Goal: Transaction & Acquisition: Purchase product/service

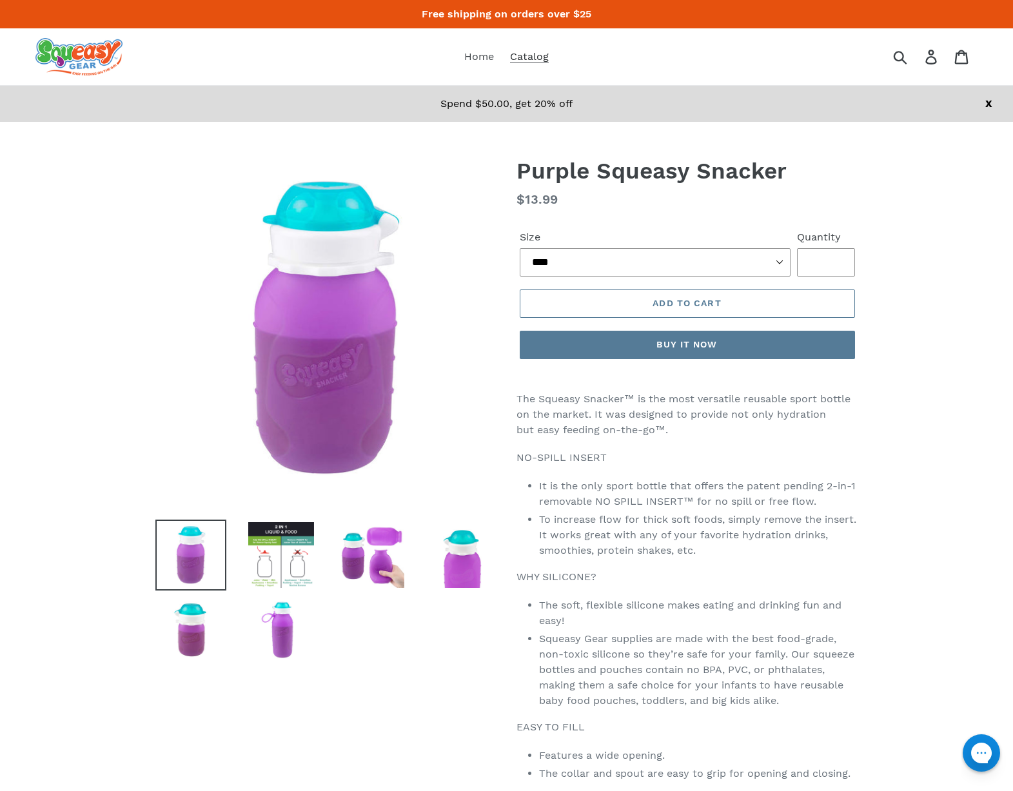
click at [527, 57] on span "Catalog" at bounding box center [529, 56] width 39 height 13
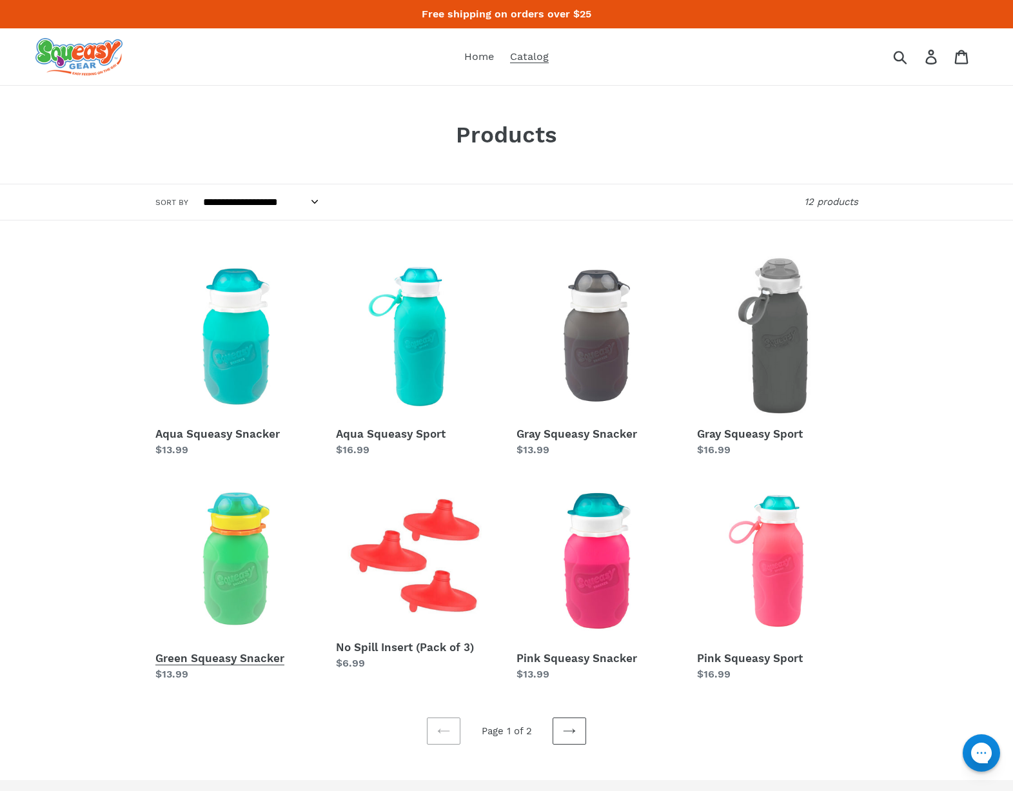
click at [236, 563] on link "Green Squeasy Snacker" at bounding box center [235, 581] width 161 height 202
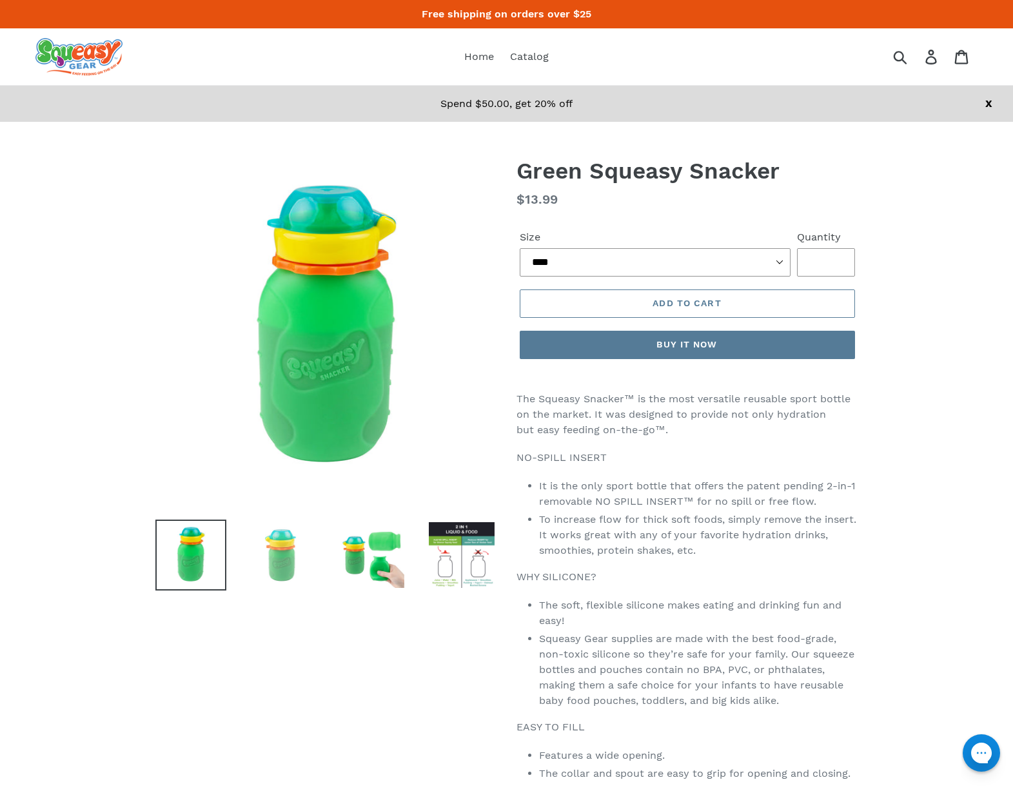
click at [283, 565] on img at bounding box center [281, 555] width 71 height 71
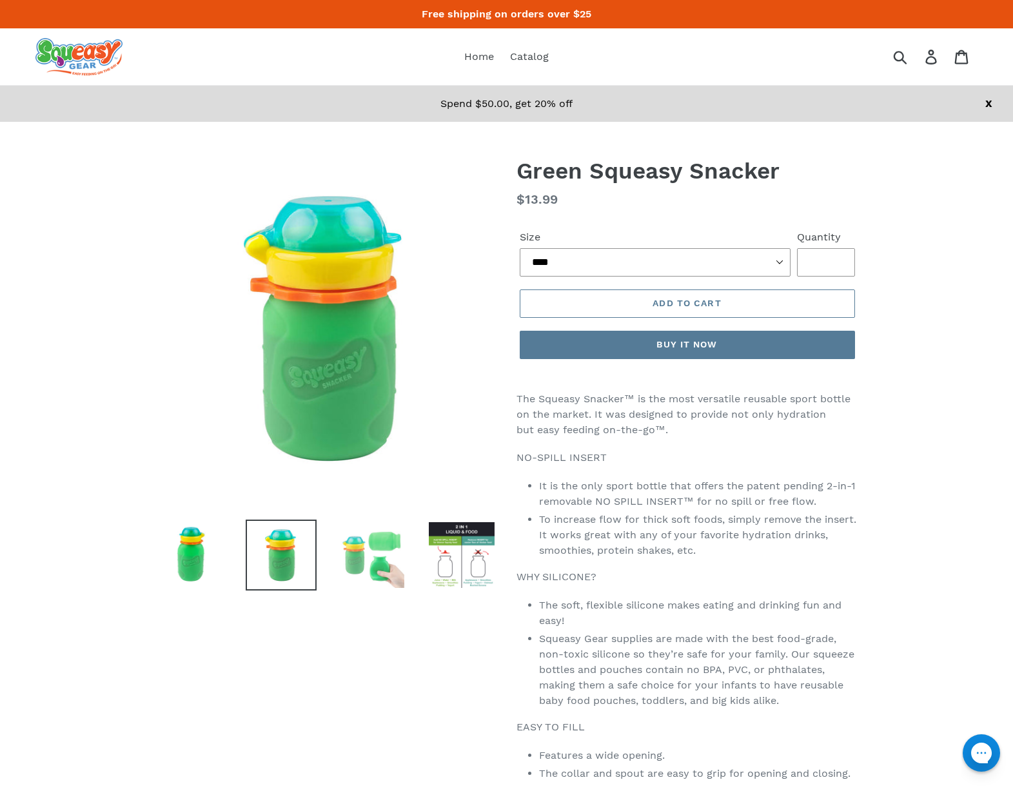
click at [366, 557] on img at bounding box center [371, 555] width 71 height 71
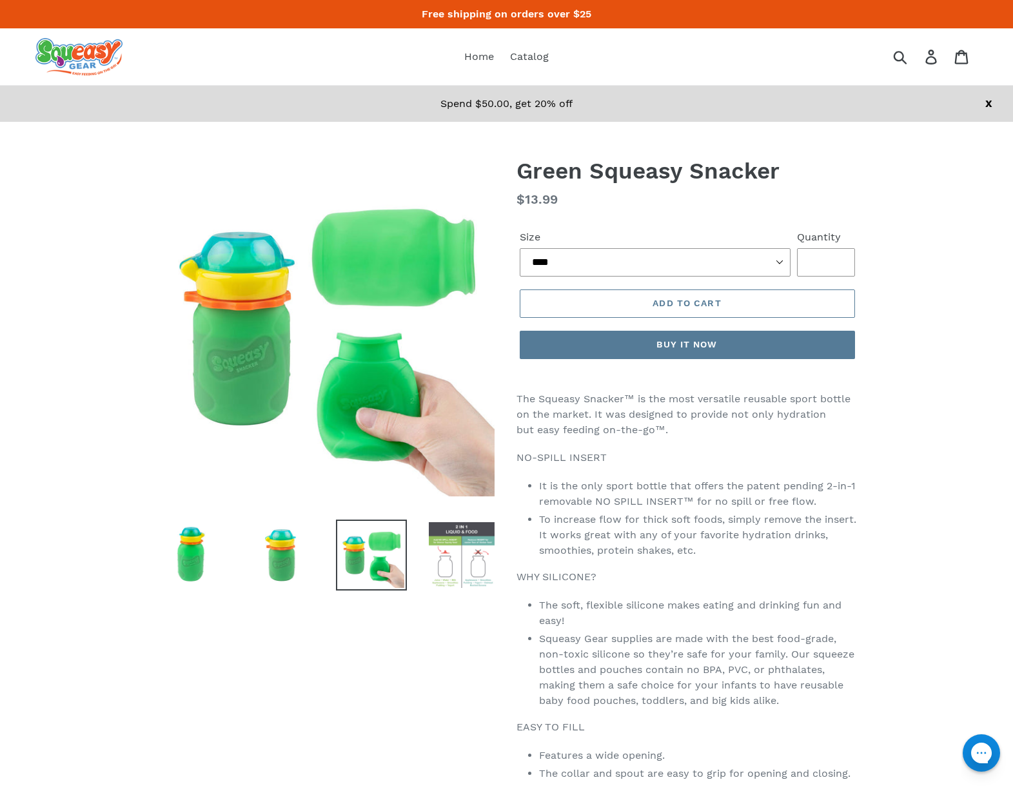
click at [447, 554] on img at bounding box center [461, 555] width 71 height 71
